Goal: Transaction & Acquisition: Purchase product/service

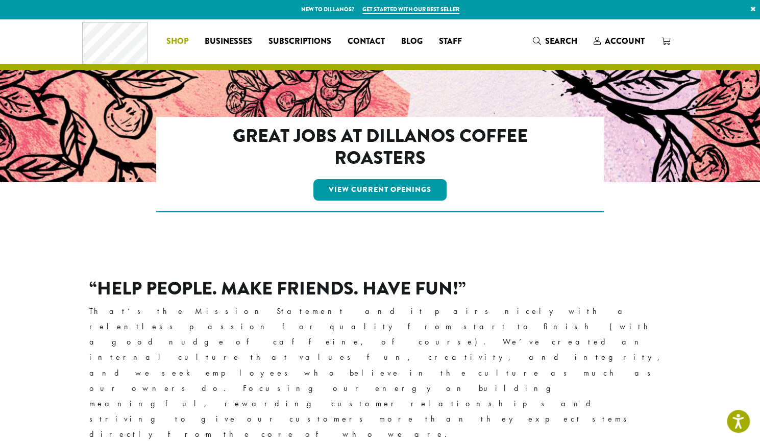
click at [175, 36] on span "Shop" at bounding box center [177, 41] width 22 height 13
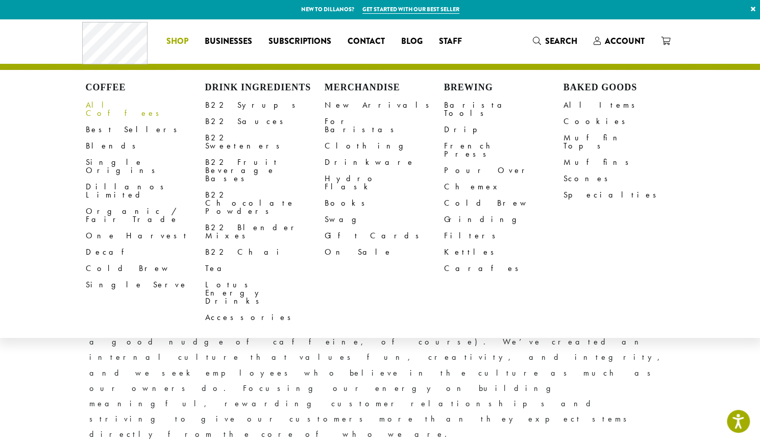
click at [111, 100] on link "All Coffees" at bounding box center [145, 109] width 119 height 24
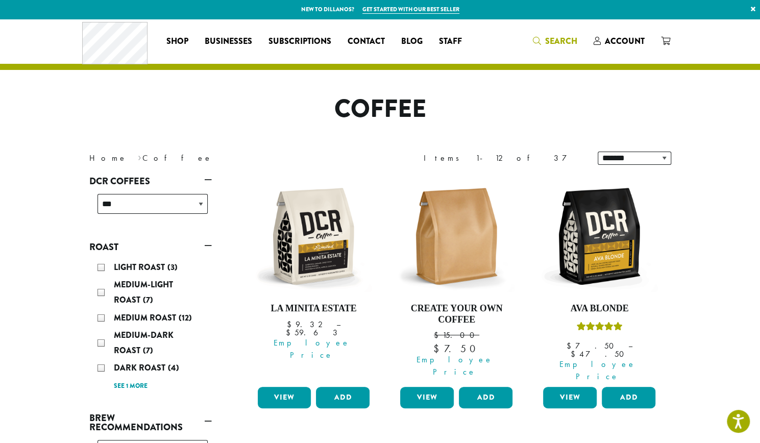
click at [552, 38] on span "Search" at bounding box center [561, 41] width 32 height 12
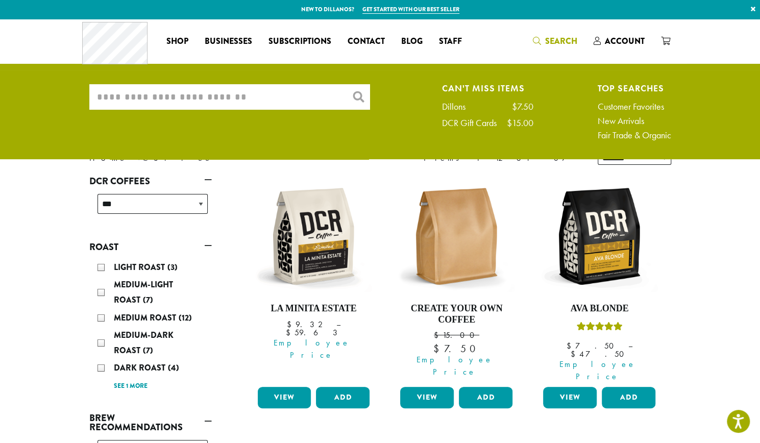
click at [233, 86] on input "What are you searching for?" at bounding box center [229, 97] width 281 height 26
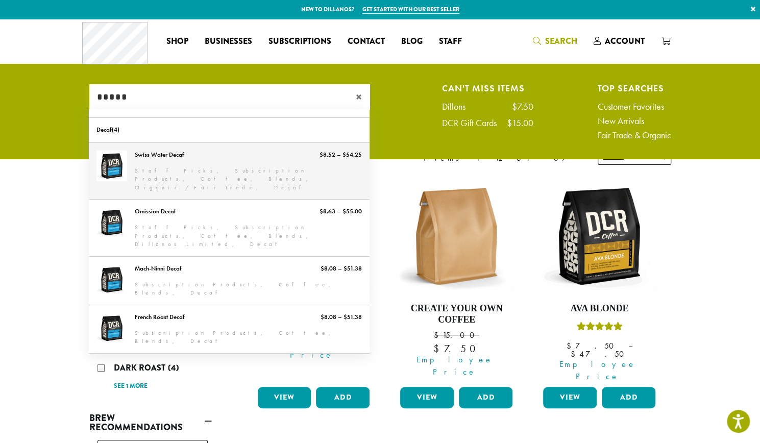
type input "*****"
click at [217, 157] on link "Swiss Water Decaf" at bounding box center [229, 171] width 281 height 57
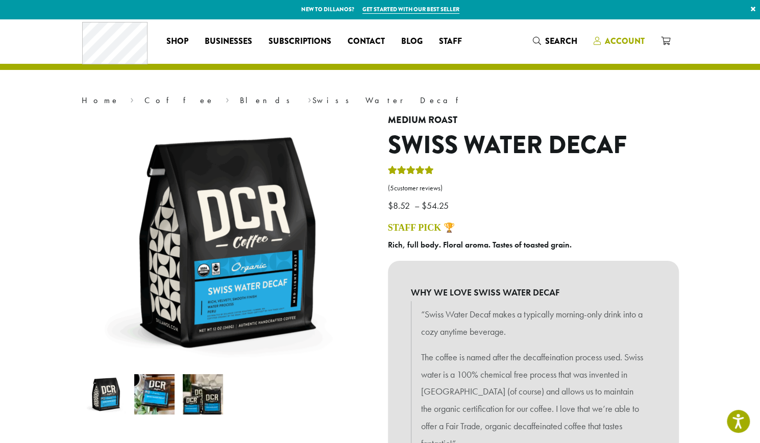
click at [610, 43] on span "Account" at bounding box center [625, 41] width 40 height 12
